Goal: Task Accomplishment & Management: Use online tool/utility

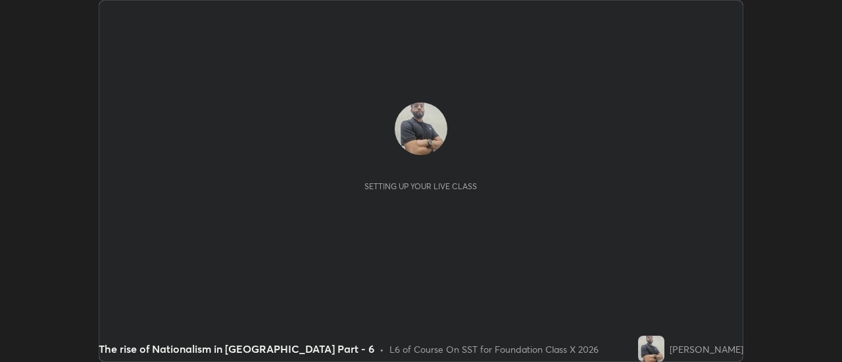
scroll to position [362, 841]
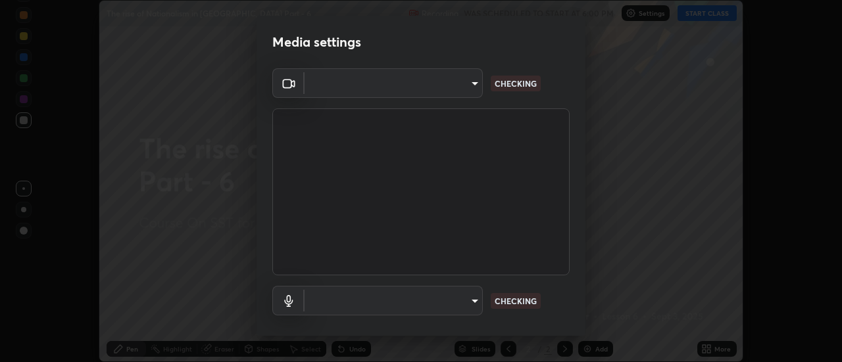
type input "4c72da43d9f8fe59a3f1c51c15ce5ef4700dc23536a29d5760a7834eb8cafeb2"
type input "default"
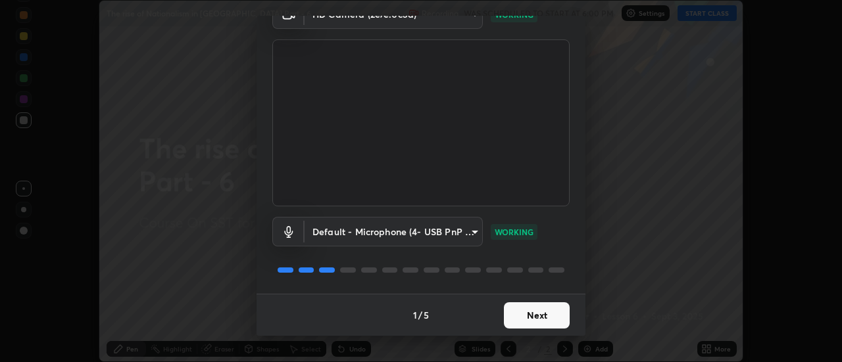
click at [539, 320] on button "Next" at bounding box center [537, 315] width 66 height 26
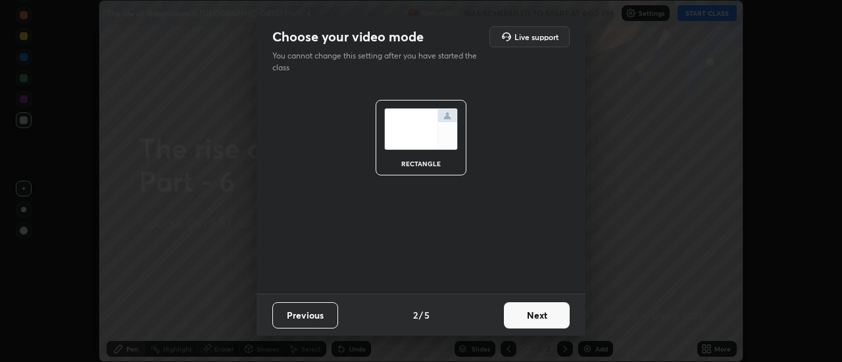
click at [527, 315] on button "Next" at bounding box center [537, 315] width 66 height 26
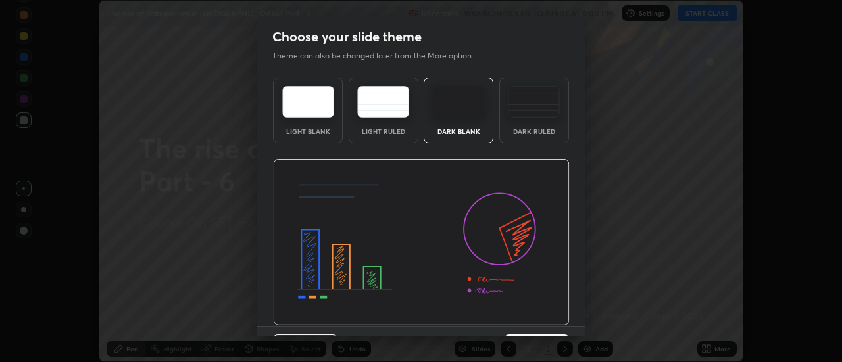
scroll to position [32, 0]
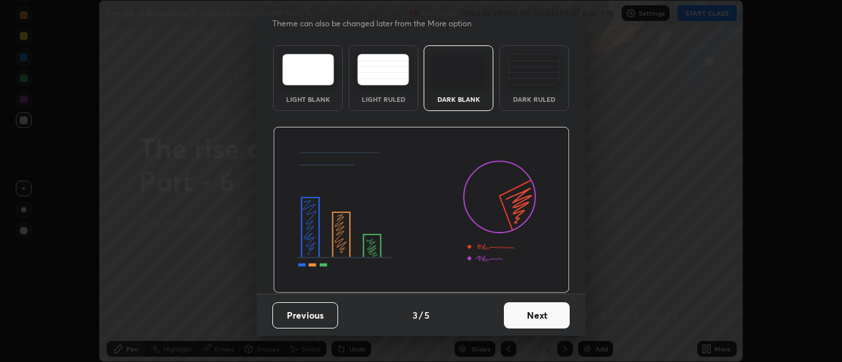
click at [521, 316] on button "Next" at bounding box center [537, 315] width 66 height 26
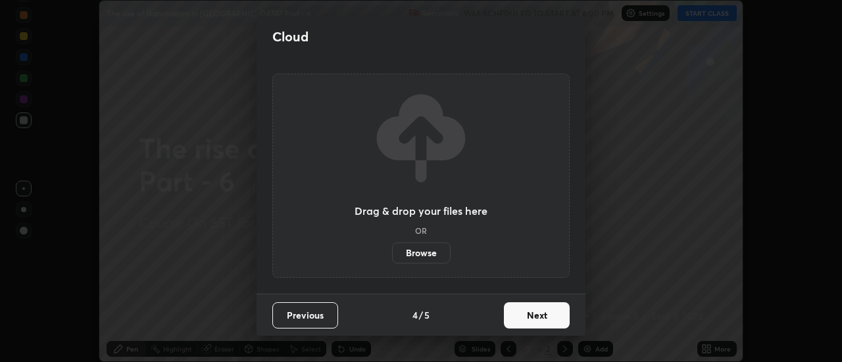
scroll to position [0, 0]
click at [523, 318] on button "Next" at bounding box center [537, 315] width 66 height 26
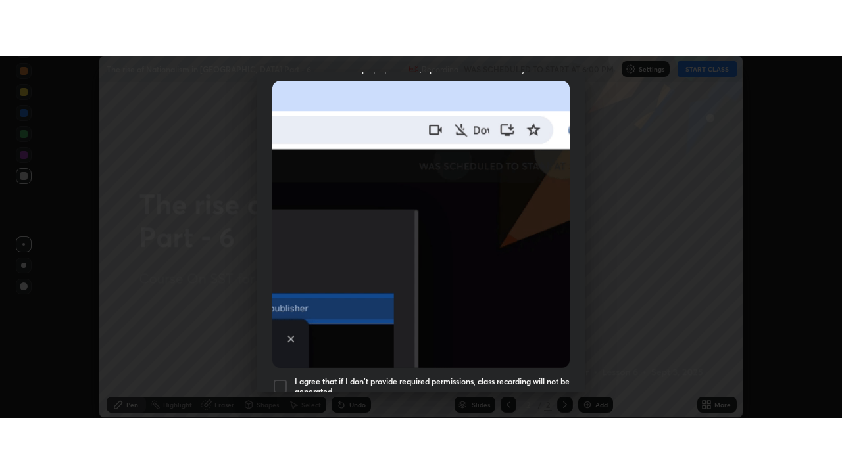
scroll to position [337, 0]
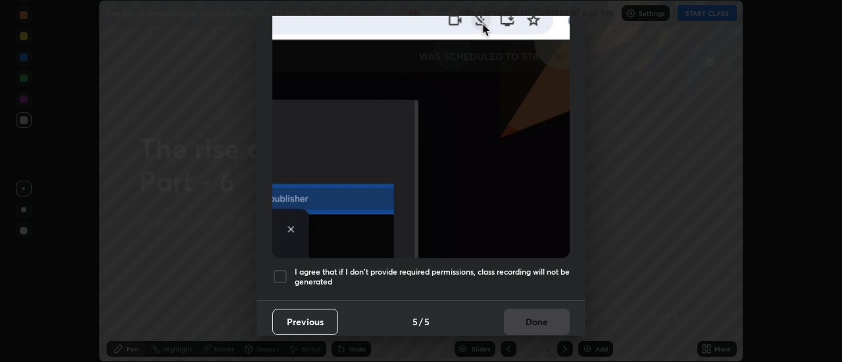
click at [279, 270] on div at bounding box center [280, 277] width 16 height 16
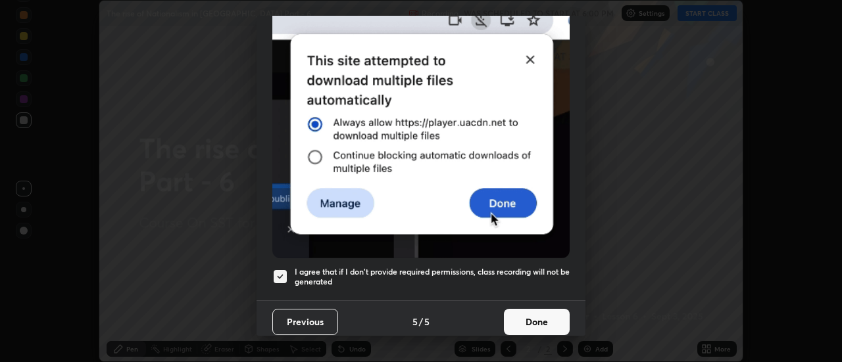
click at [527, 316] on button "Done" at bounding box center [537, 322] width 66 height 26
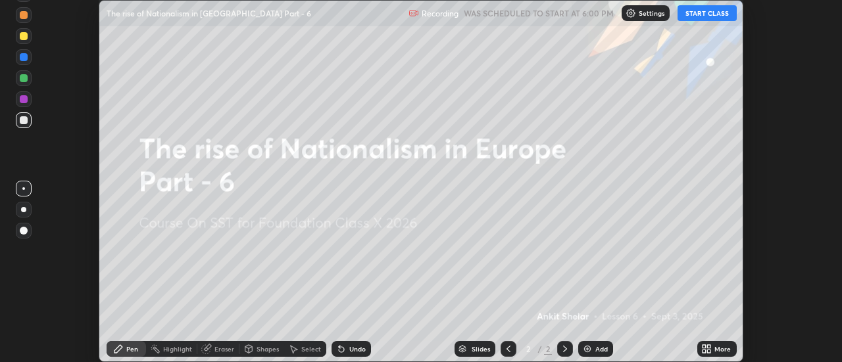
click at [694, 18] on button "START CLASS" at bounding box center [706, 13] width 59 height 16
click at [710, 348] on icon at bounding box center [709, 346] width 3 height 3
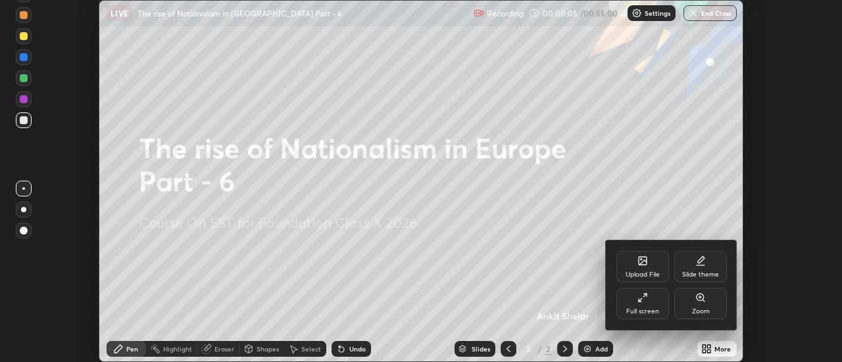
click at [645, 305] on div "Full screen" at bounding box center [642, 304] width 53 height 32
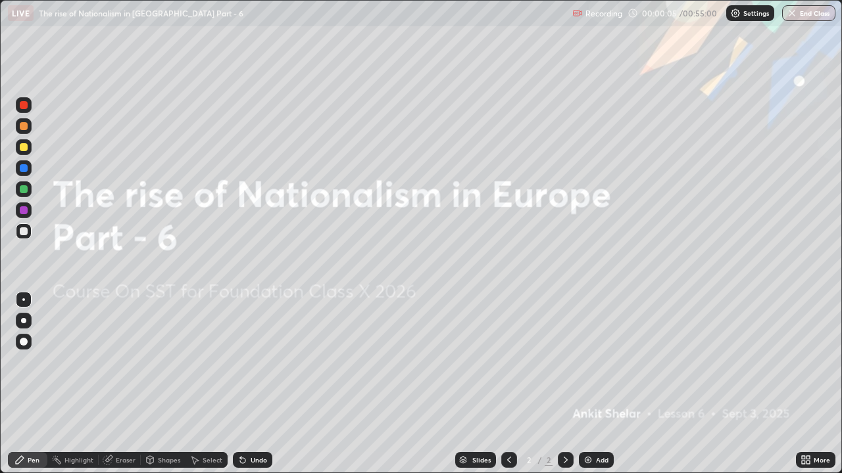
scroll to position [473, 842]
click at [586, 362] on img at bounding box center [588, 460] width 11 height 11
